Goal: Obtain resource: Download file/media

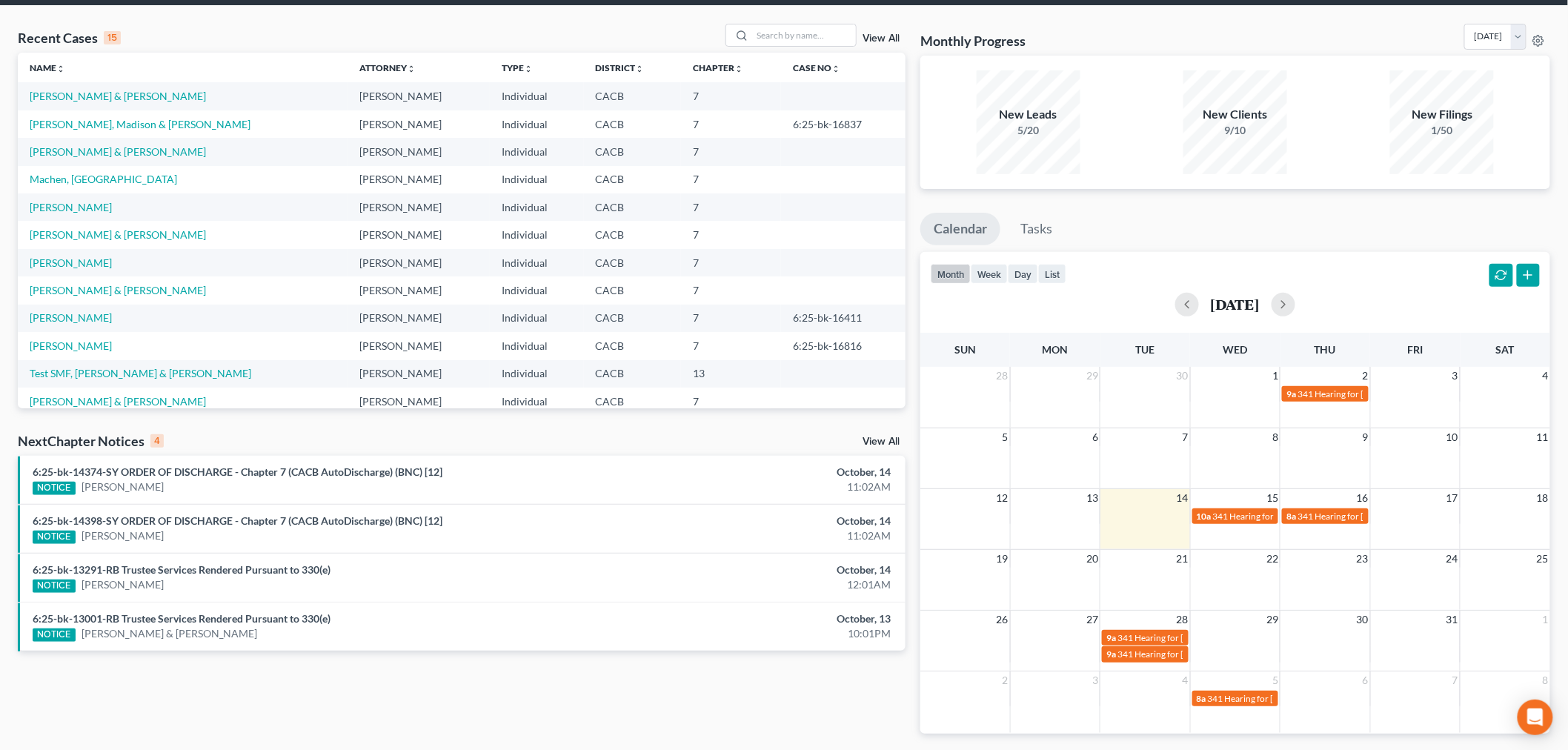
scroll to position [82, 0]
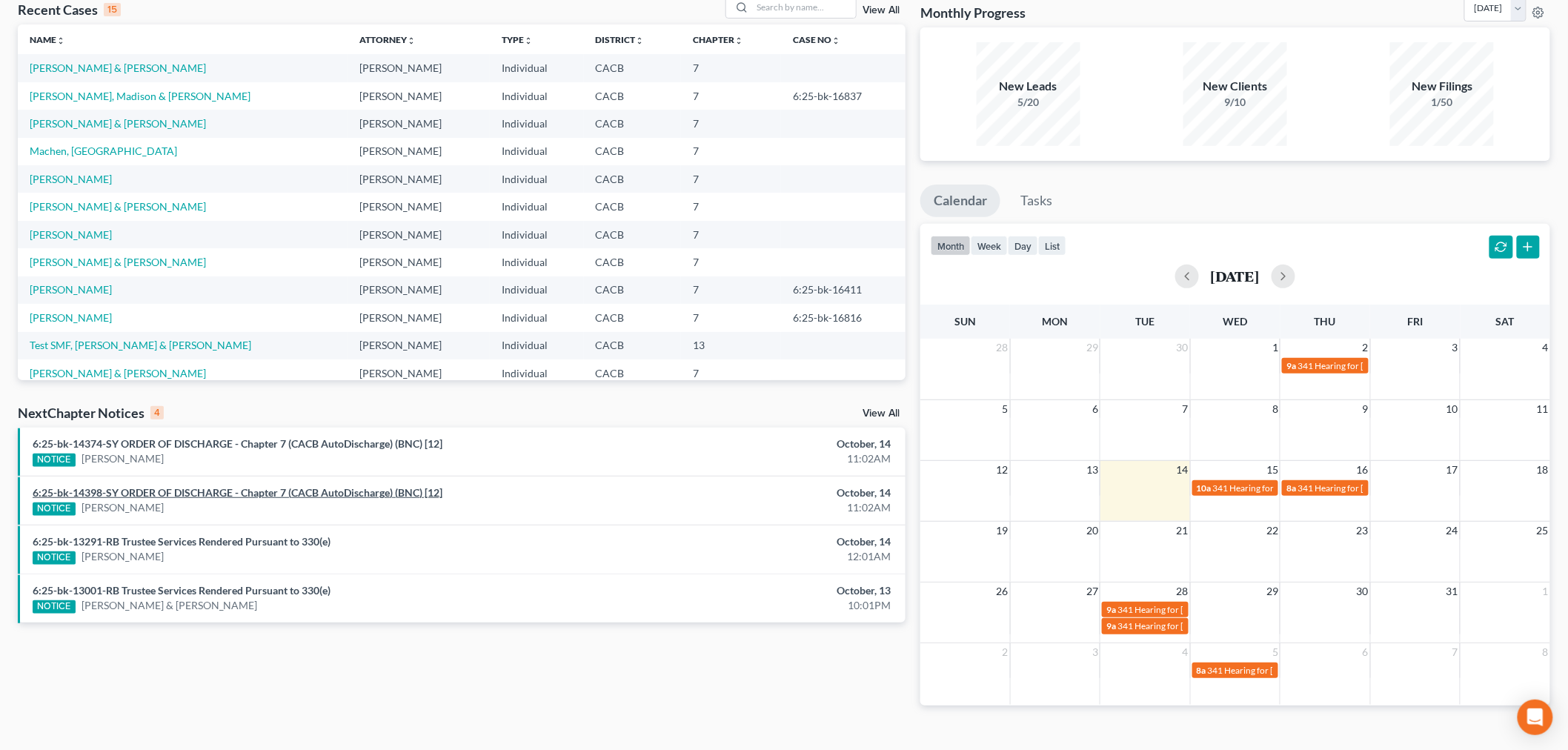
click at [195, 493] on link "6:25-bk-14398-SY ORDER OF DISCHARGE - Chapter 7 (CACB AutoDischarge) (BNC) [12]" at bounding box center [237, 492] width 410 height 13
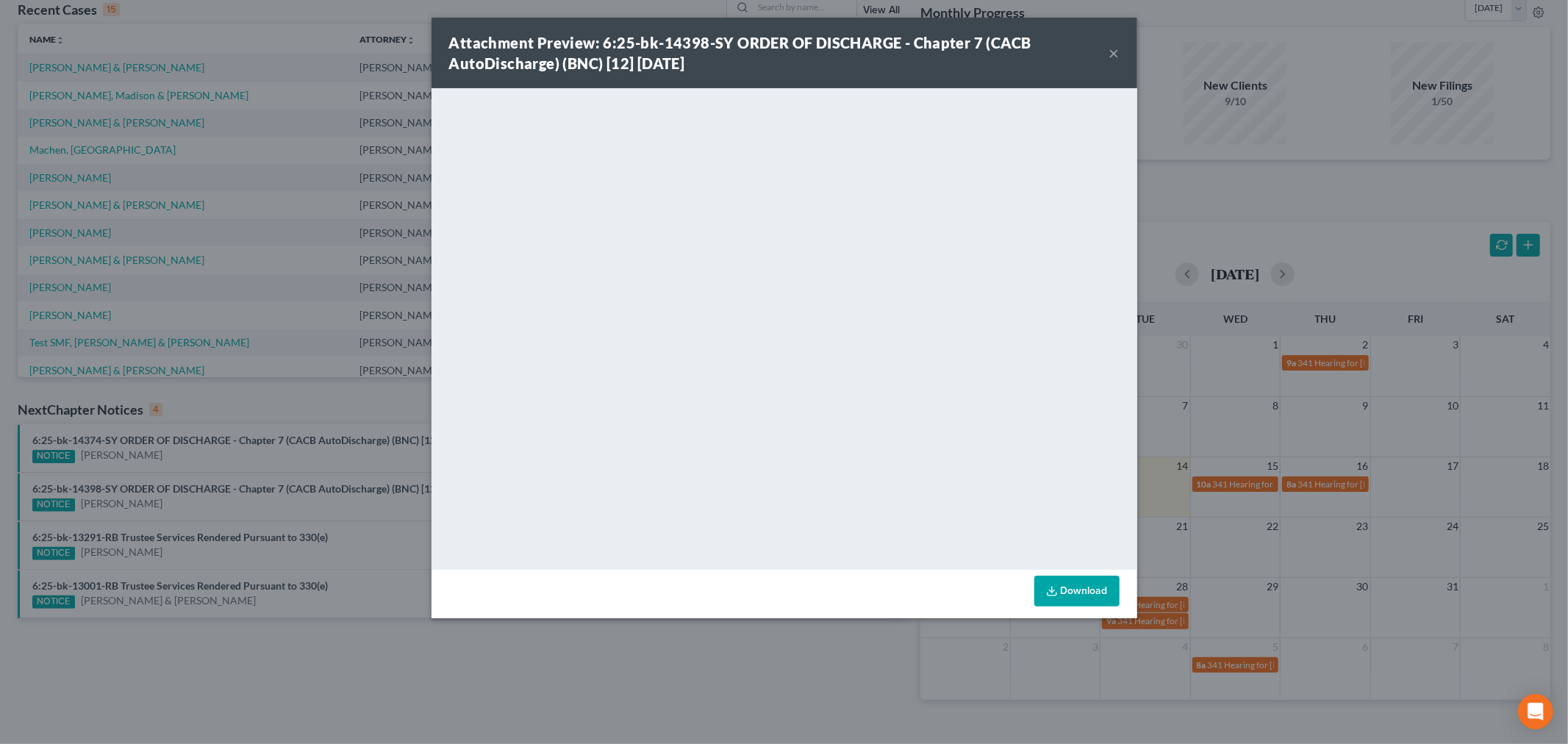
click at [1090, 581] on link "Download" at bounding box center [1077, 591] width 85 height 31
click at [1111, 48] on button "×" at bounding box center [1114, 53] width 11 height 17
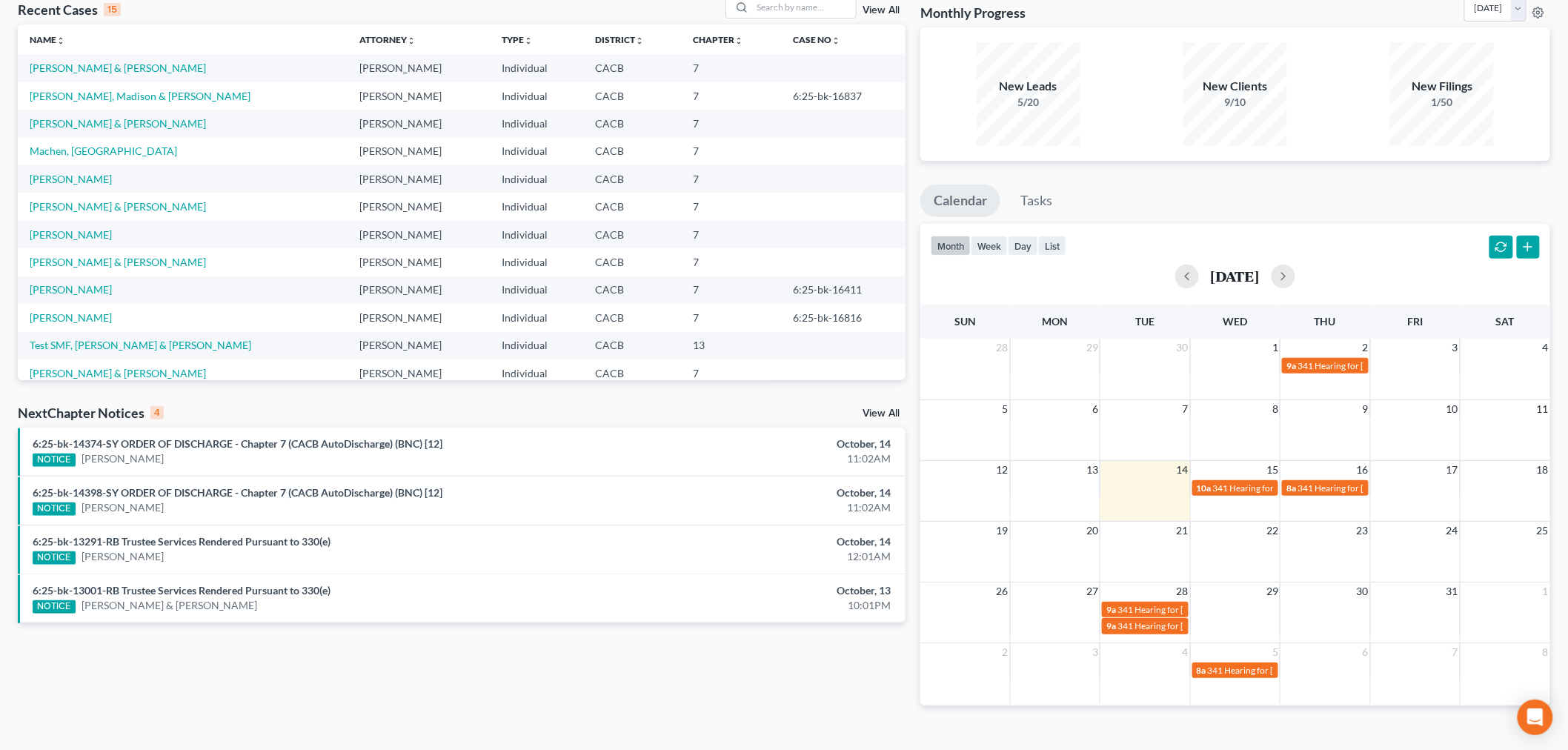
click at [465, 498] on div "6:25-bk-14398-SY ORDER OF DISCHARGE - Chapter 7 (CACB AutoDischarge) (BNC) [12]…" at bounding box center [316, 500] width 582 height 30
click at [209, 486] on link "6:25-bk-14398-SY ORDER OF DISCHARGE - Chapter 7 (CACB AutoDischarge) (BNC) [12]" at bounding box center [237, 492] width 410 height 13
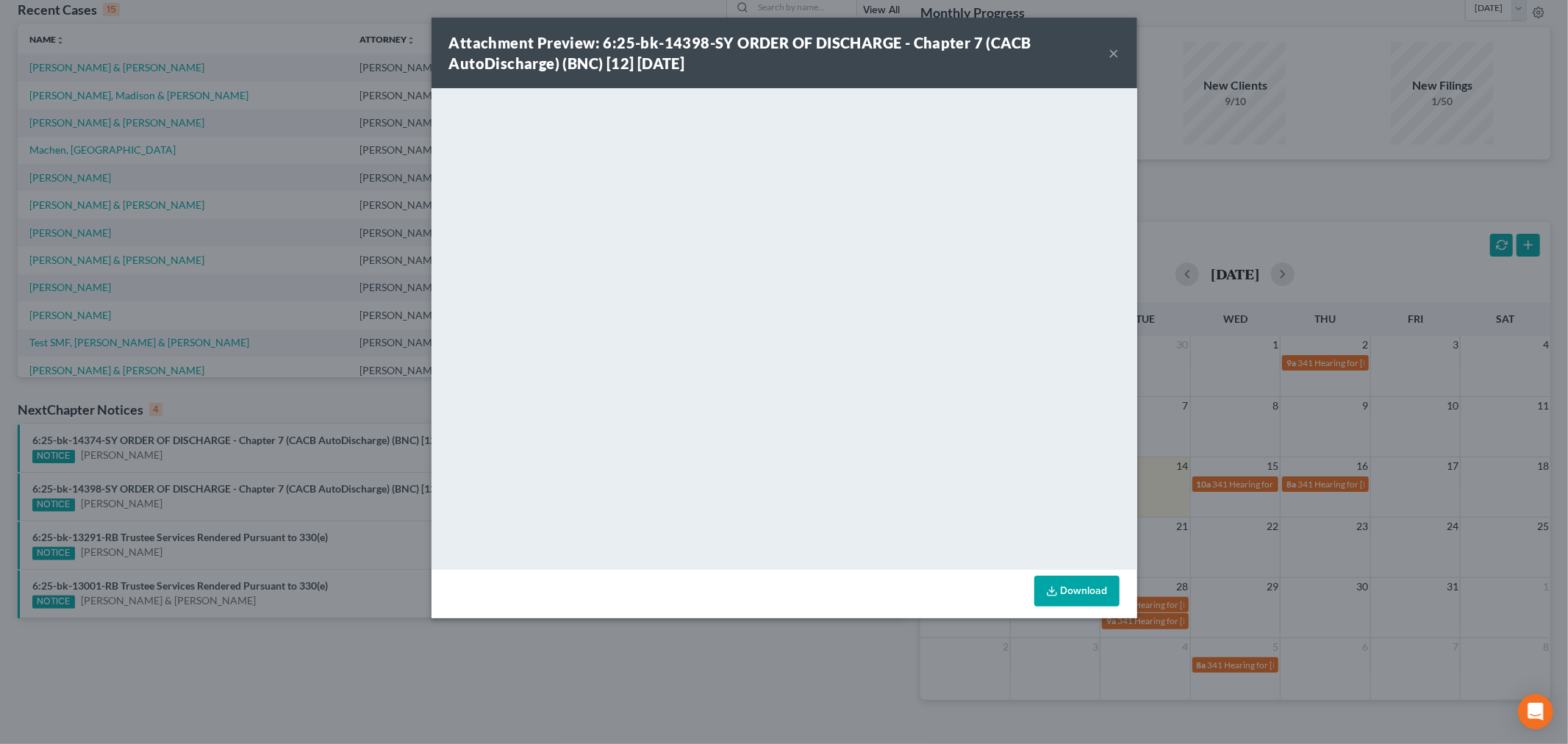
click at [1116, 45] on button "×" at bounding box center [1114, 53] width 11 height 17
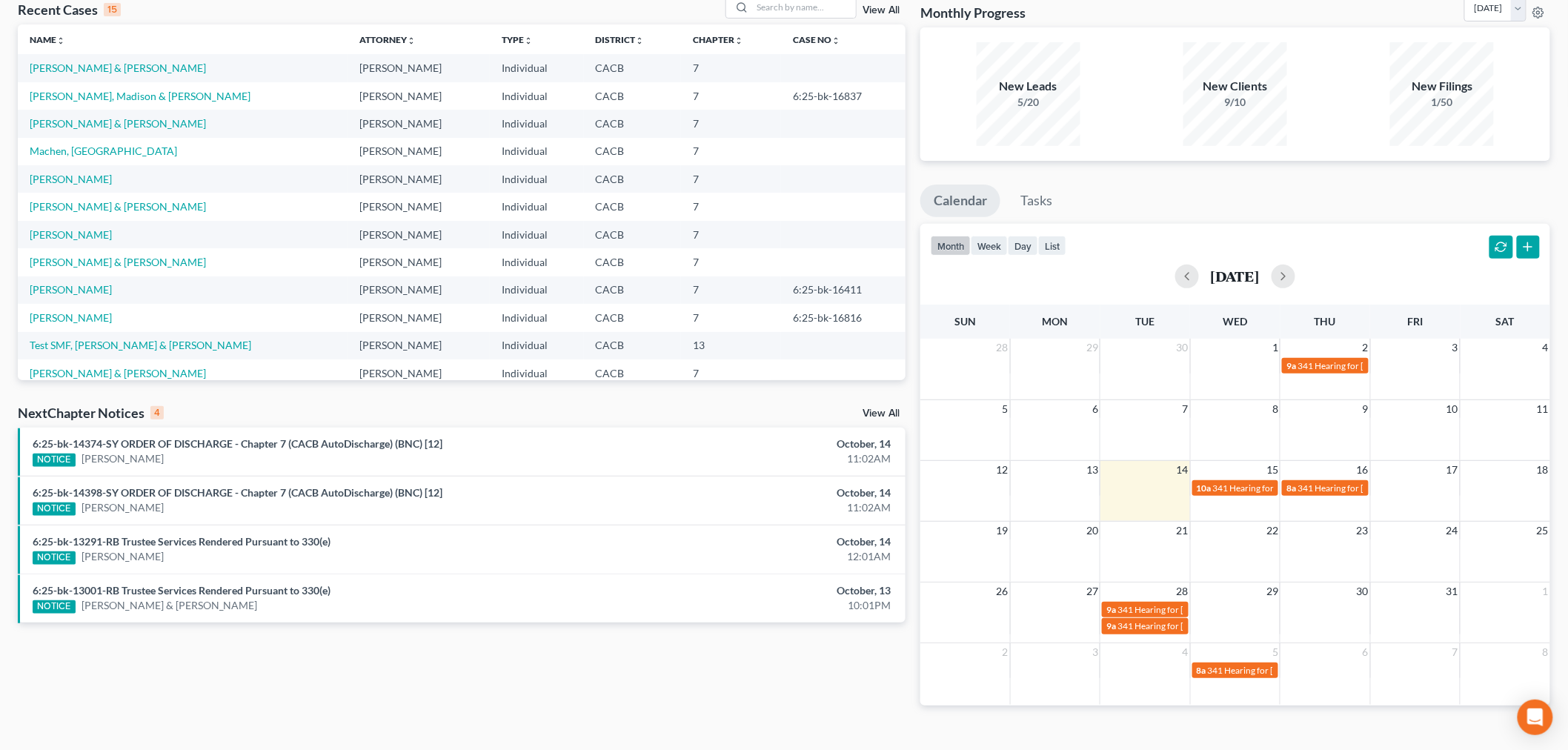
click at [768, 490] on div "October, 14" at bounding box center [752, 492] width 276 height 15
click at [137, 487] on link "6:25-bk-14398-SY ORDER OF DISCHARGE - Chapter 7 (CACB AutoDischarge) (BNC) [12]" at bounding box center [237, 492] width 410 height 13
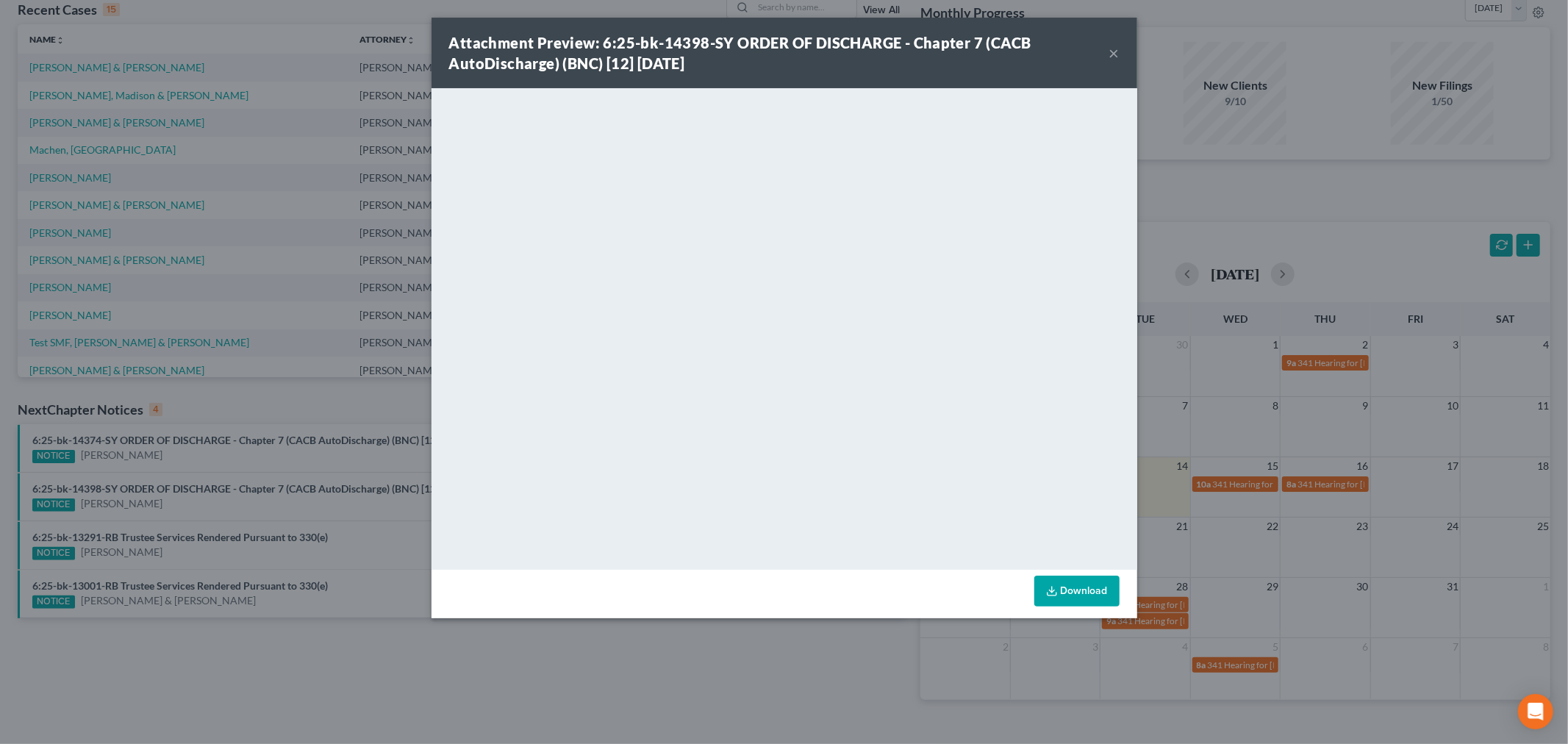
click at [1075, 593] on link "Download" at bounding box center [1077, 591] width 85 height 31
click at [1115, 51] on button "×" at bounding box center [1114, 53] width 11 height 17
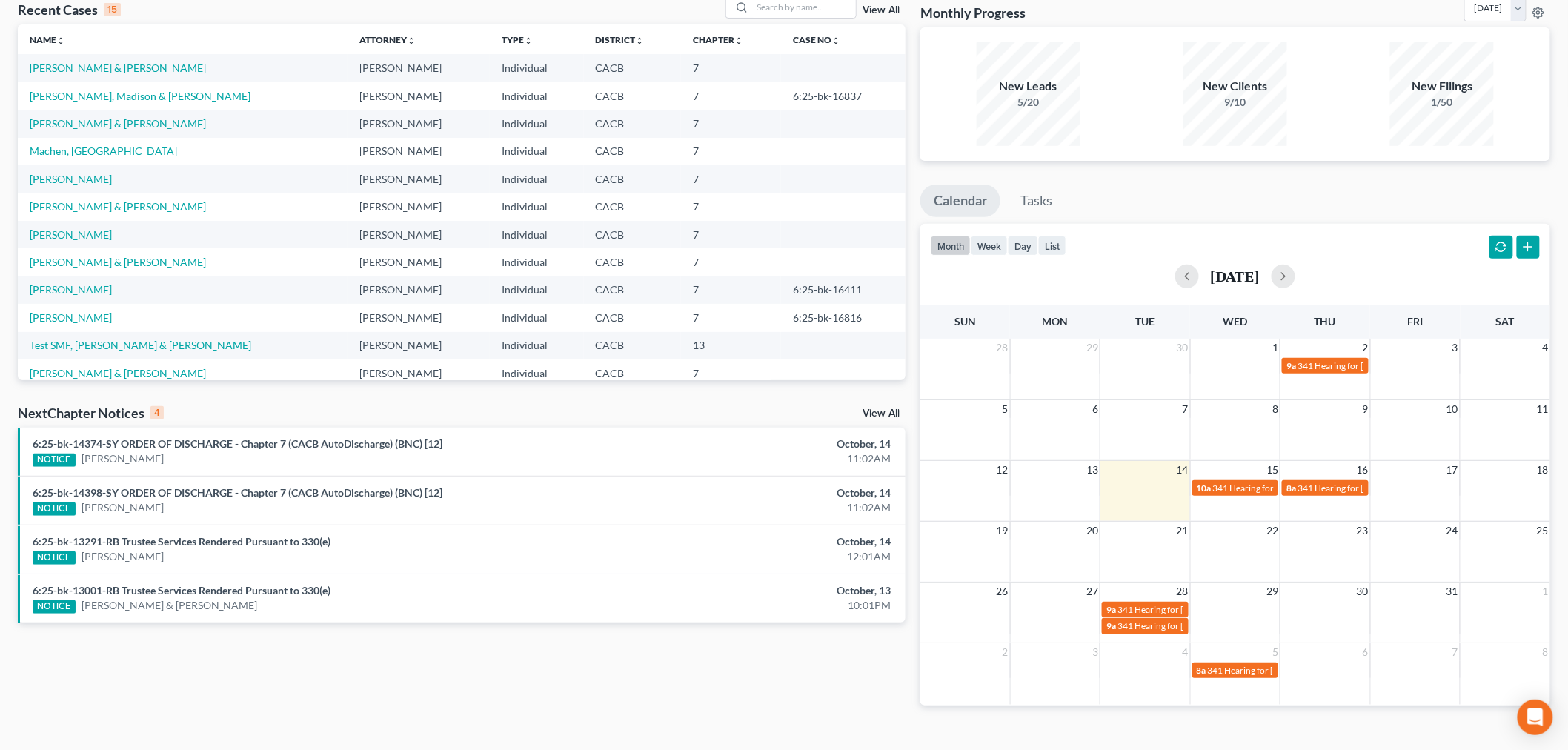
click at [883, 410] on link "View All" at bounding box center [881, 413] width 37 height 11
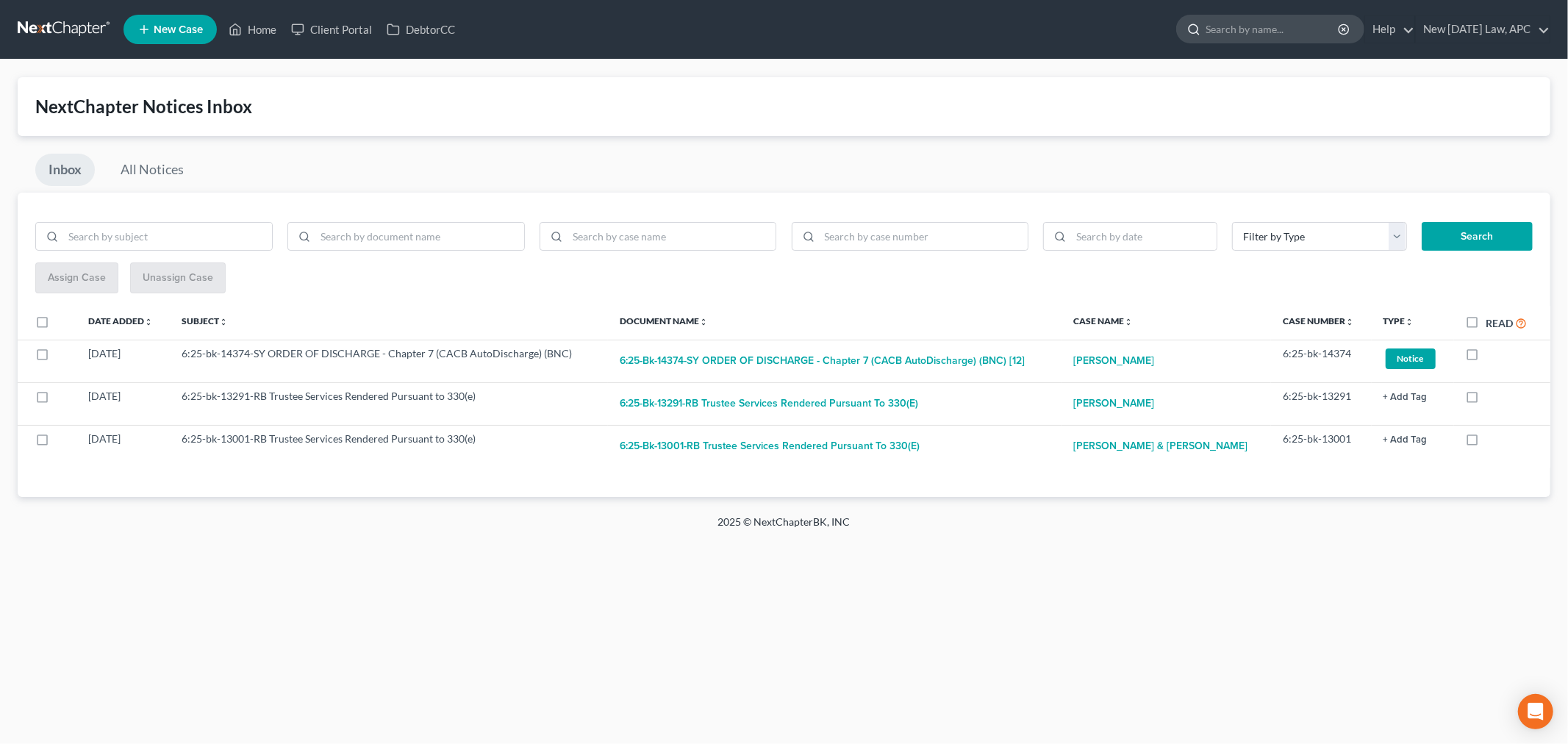
click at [1211, 27] on input "search" at bounding box center [1273, 29] width 135 height 27
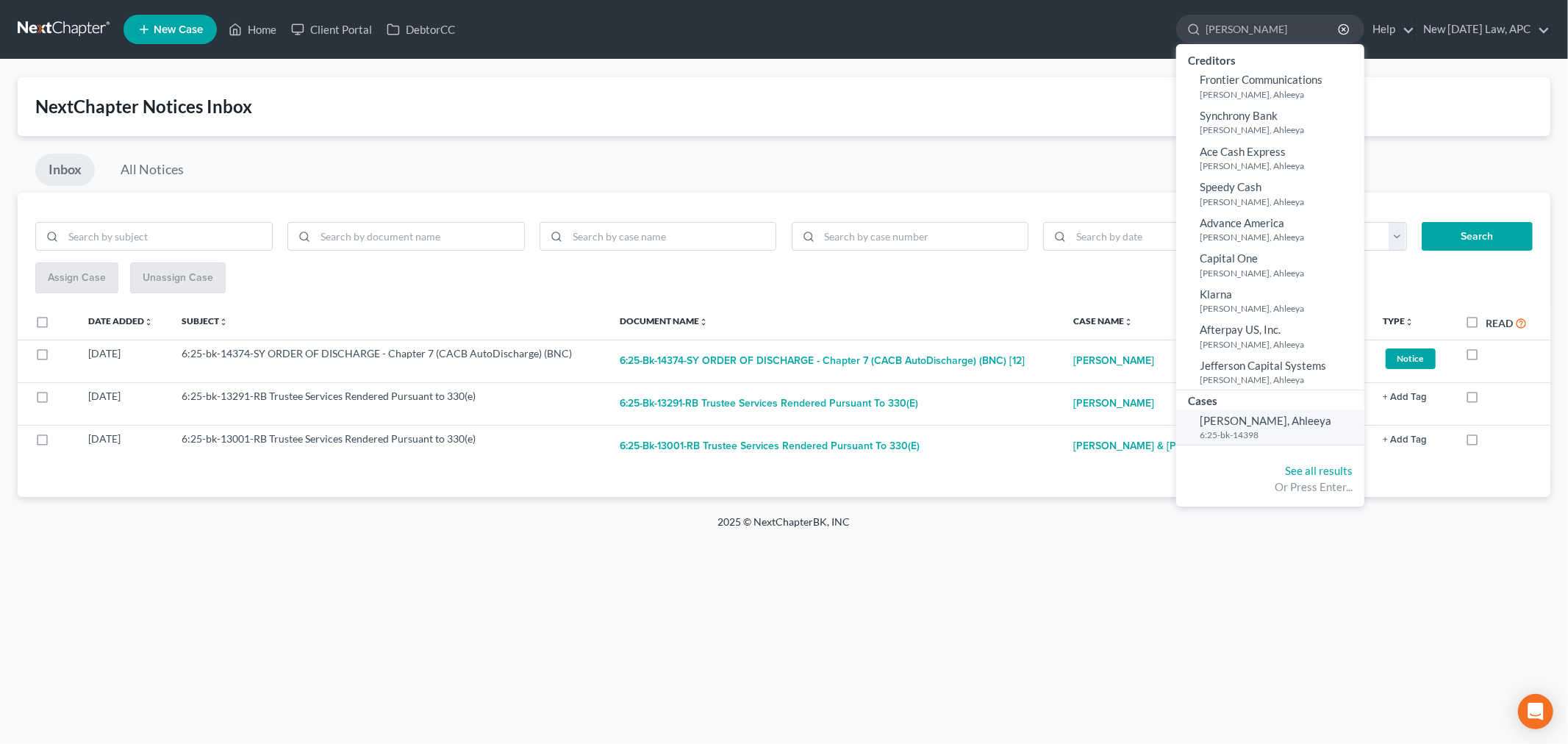
type input "[PERSON_NAME]"
click at [1232, 416] on span "[PERSON_NAME], Ahleeya" at bounding box center [1266, 420] width 132 height 14
select select "0"
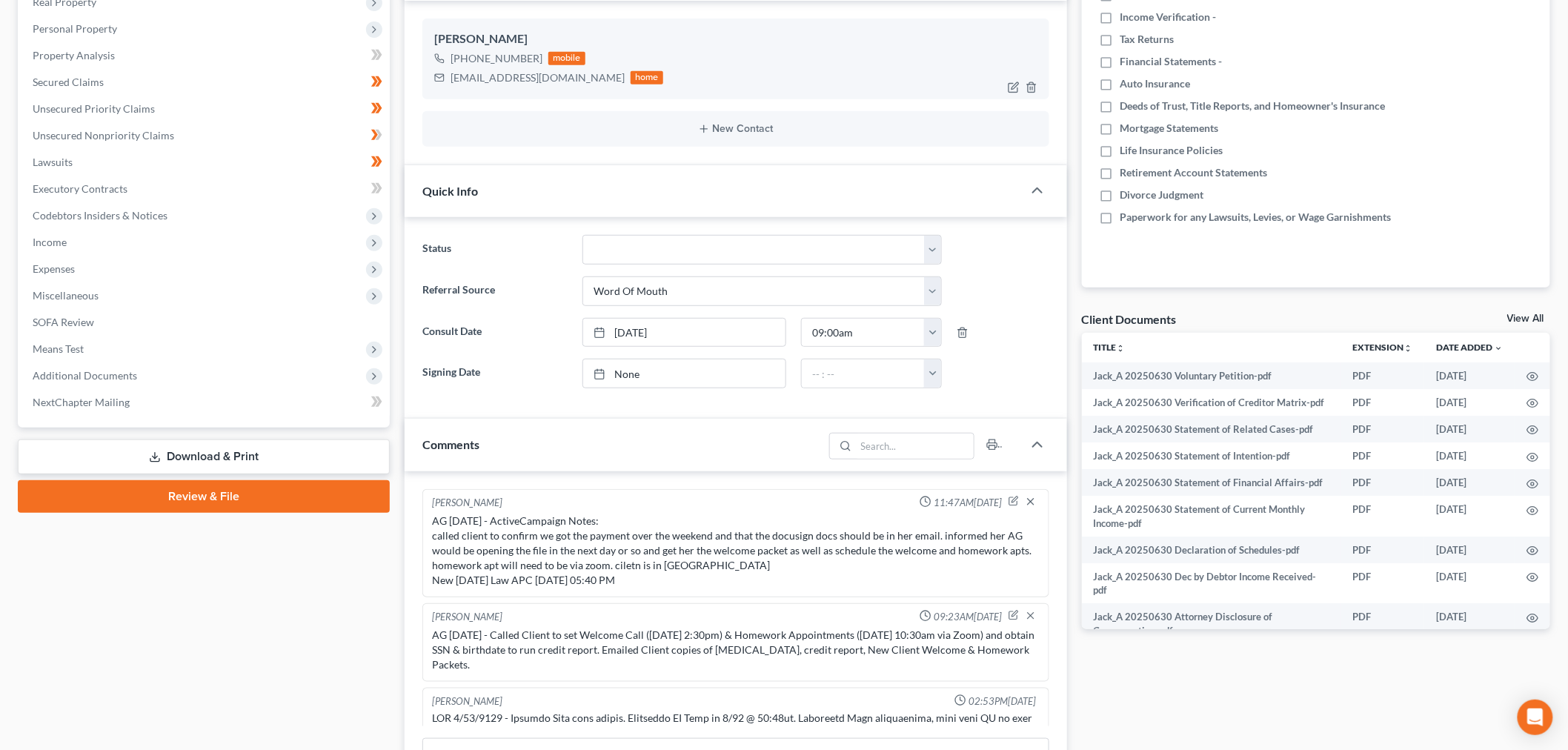
scroll to position [1685, 0]
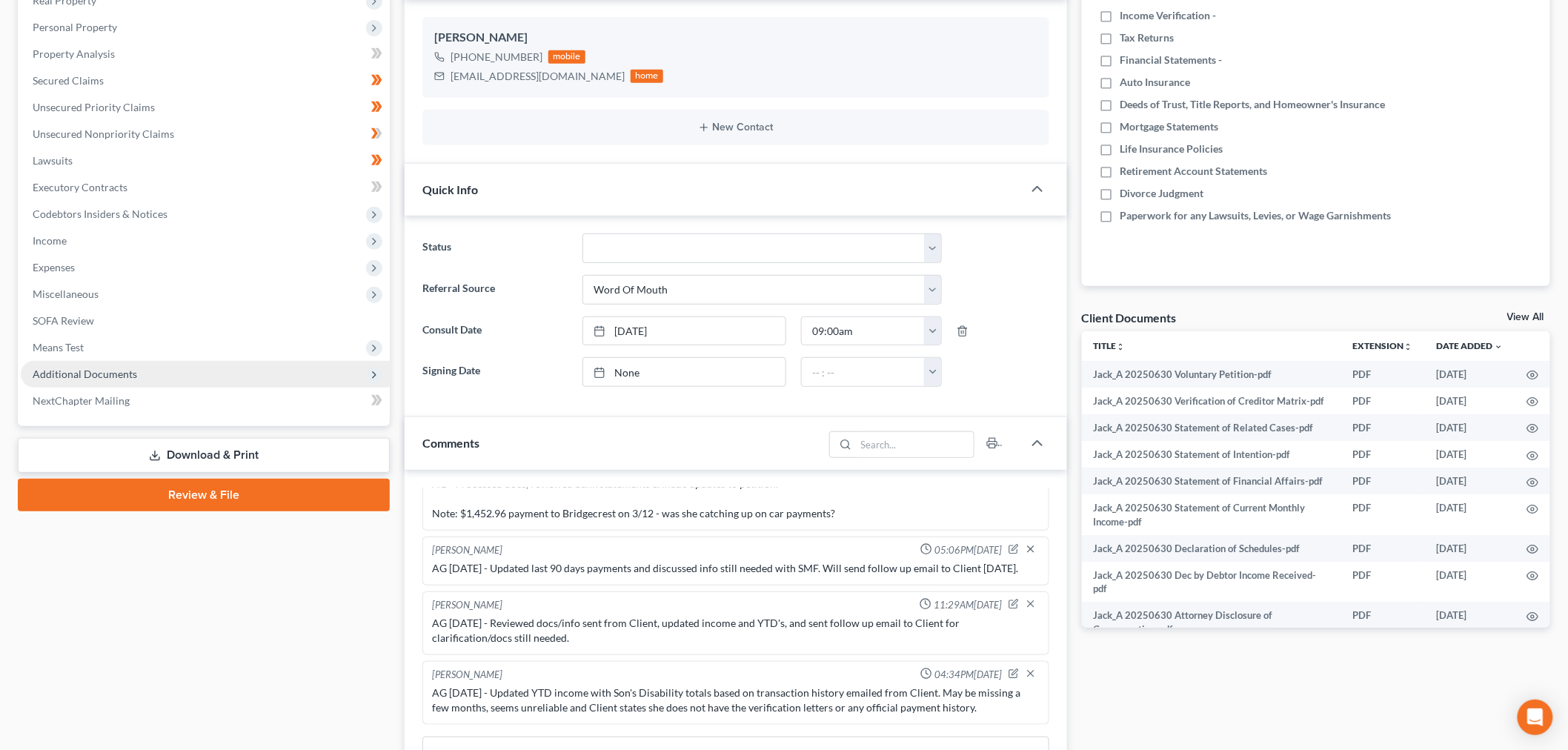
click at [149, 377] on span "Additional Documents" at bounding box center [205, 374] width 369 height 26
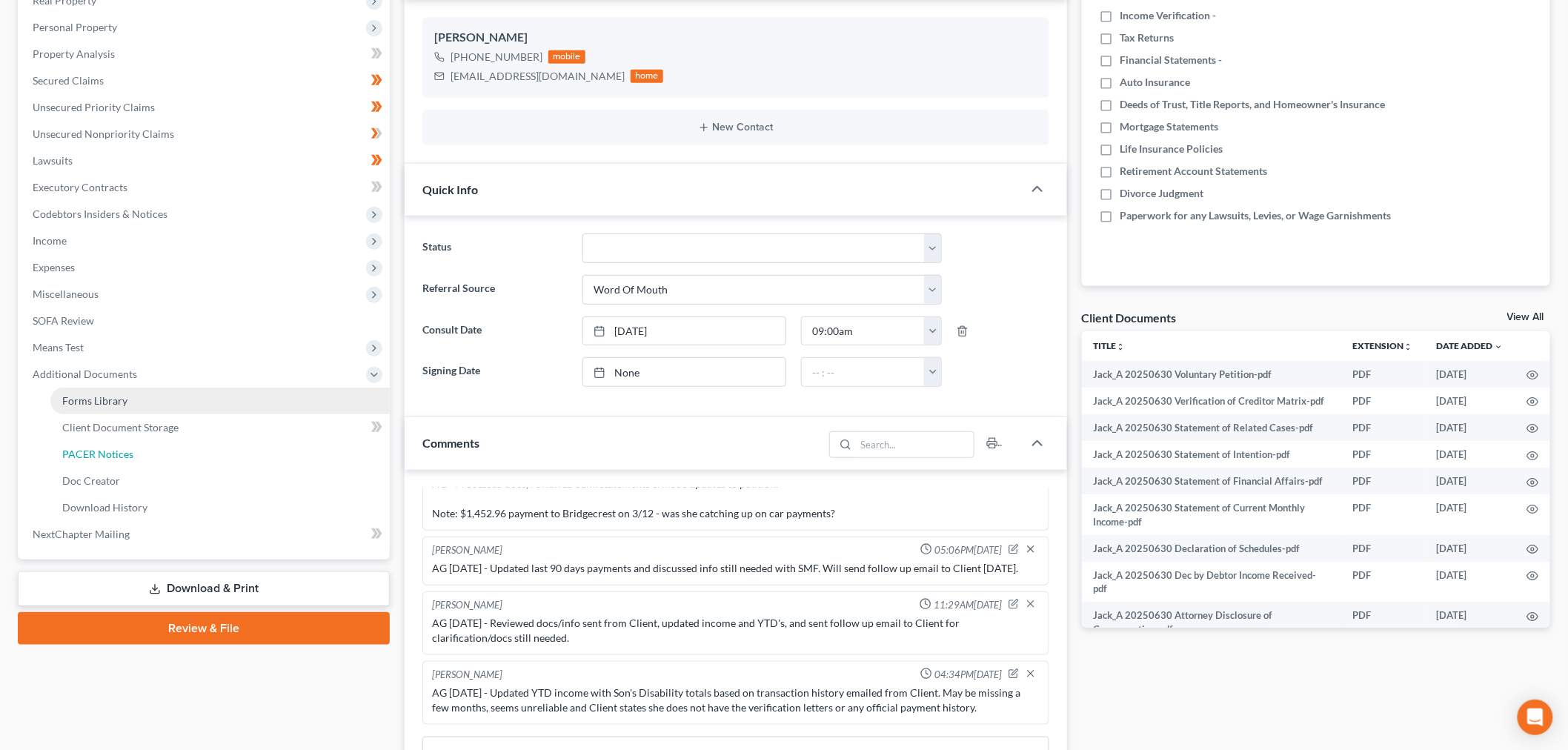
drag, startPoint x: 144, startPoint y: 460, endPoint x: 250, endPoint y: 458, distance: 106.0
click at [144, 460] on link "PACER Notices" at bounding box center [221, 454] width 340 height 26
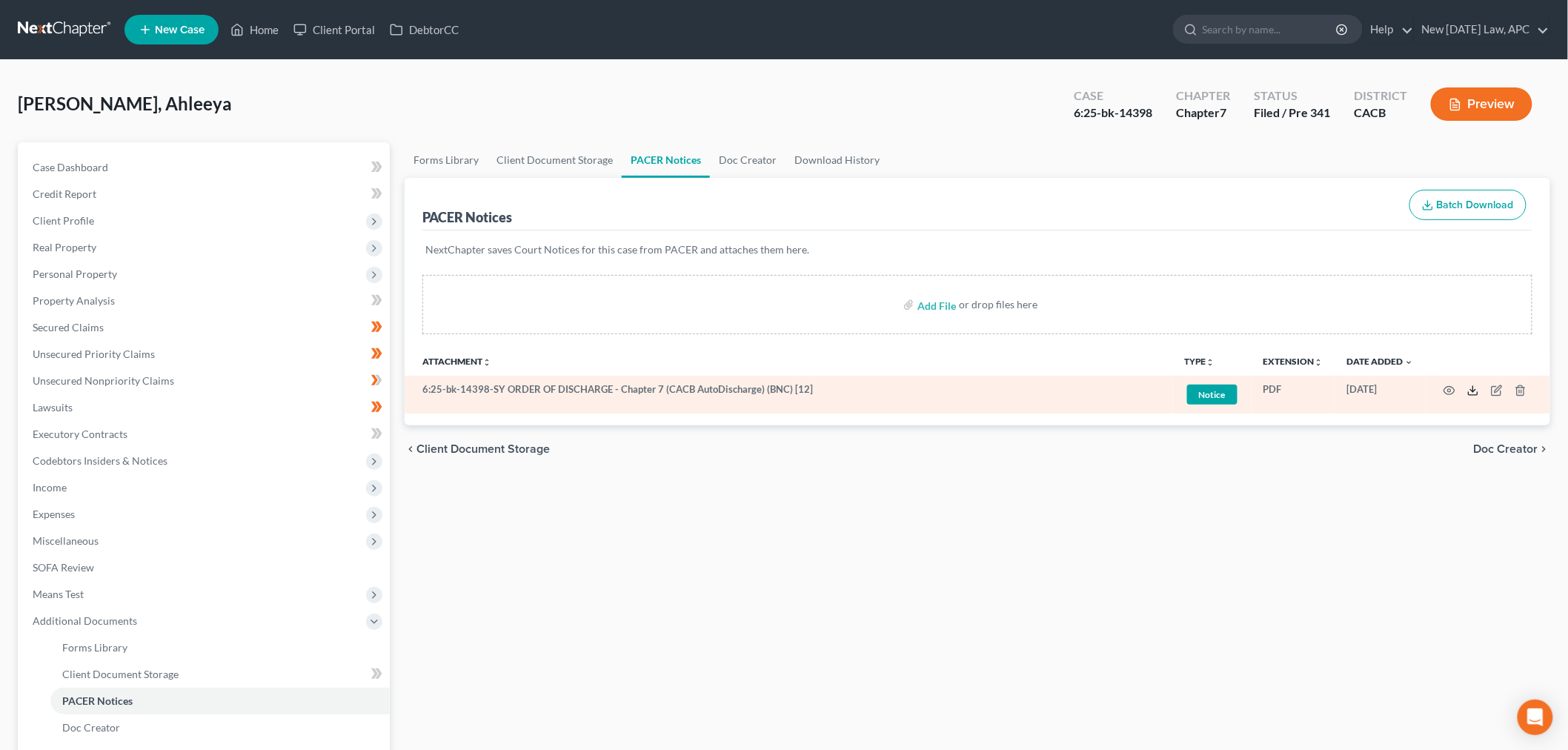
click at [1467, 391] on icon at bounding box center [1473, 391] width 12 height 12
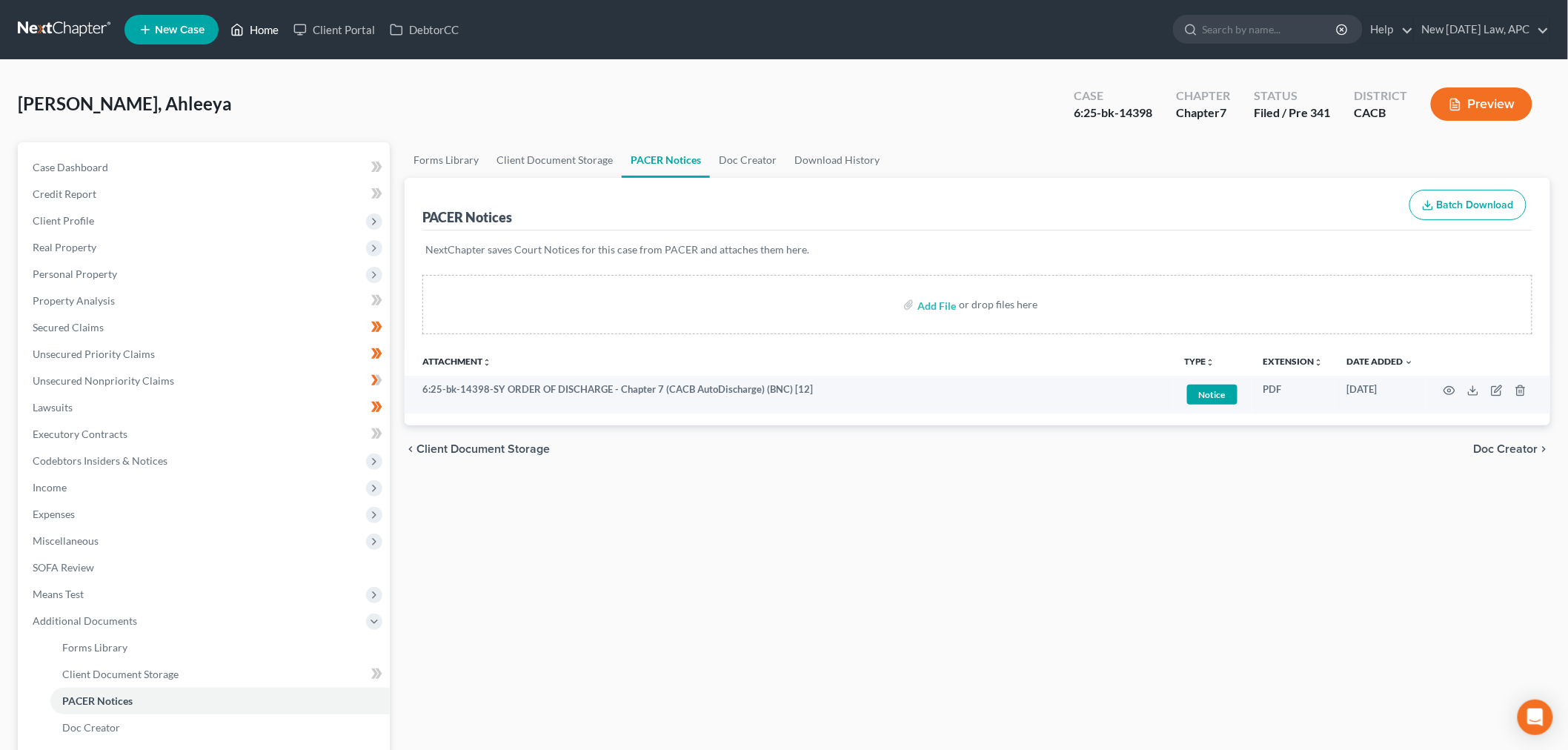
click at [275, 27] on link "Home" at bounding box center [254, 29] width 63 height 26
